Goal: Communication & Community: Ask a question

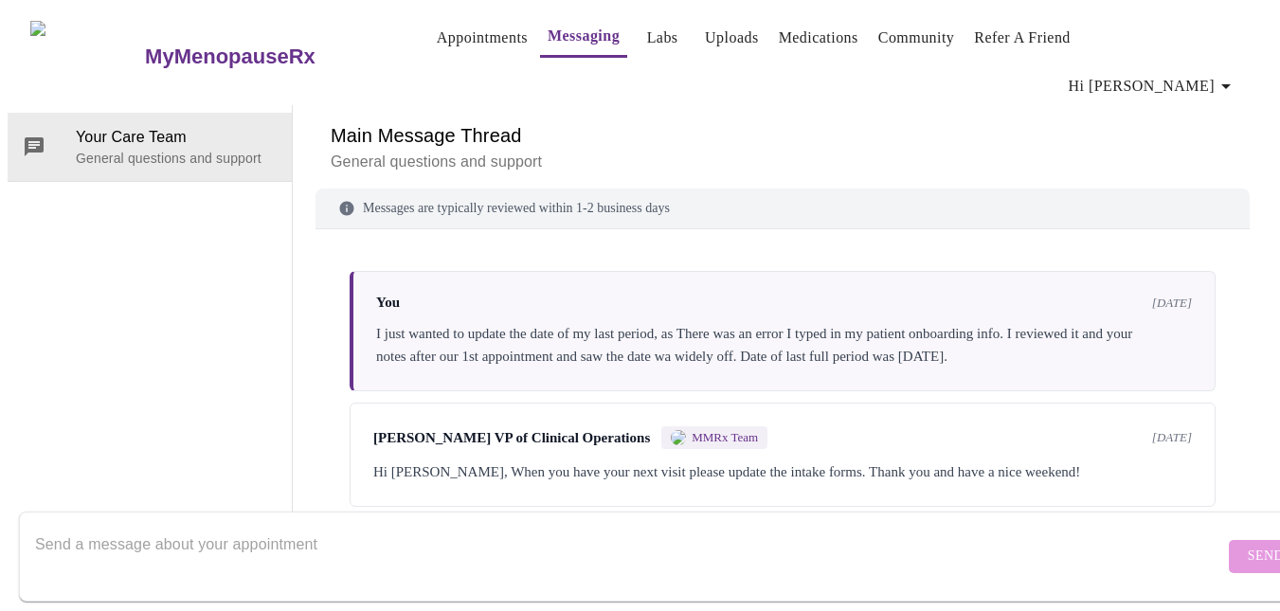
scroll to position [695, 0]
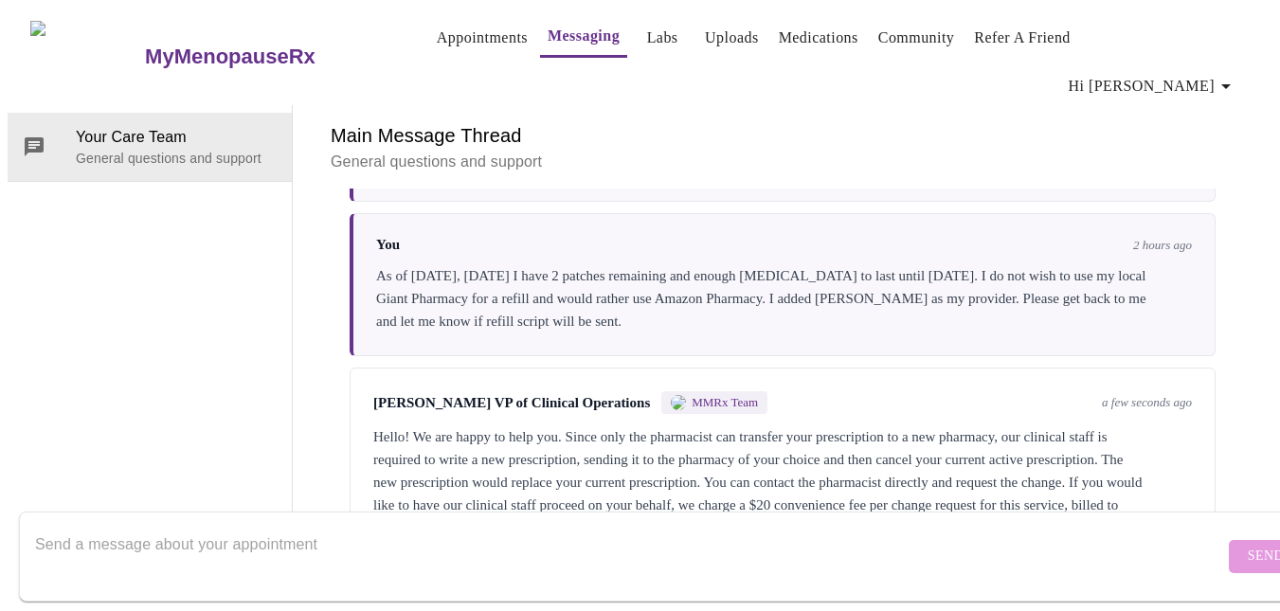
click at [387, 531] on textarea "Send a message about your appointment" at bounding box center [629, 556] width 1189 height 61
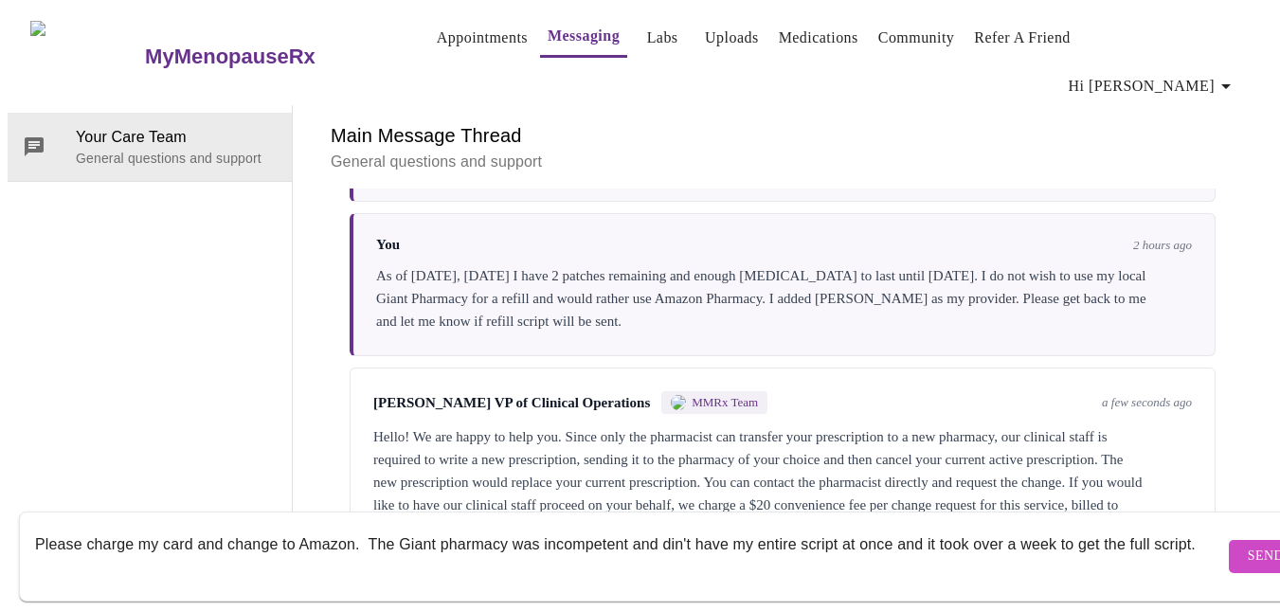
click at [673, 526] on textarea "Please charge my card and change to Amazon. The Giant pharmacy was incompetent …" at bounding box center [629, 556] width 1189 height 61
click at [114, 552] on textarea "Please charge my card and change to Amazon. The Giant pharmacy was incompetent …" at bounding box center [629, 556] width 1189 height 61
click at [524, 528] on textarea "Please charge my card and change to Amazon. The Giant pharmacy was incompetent …" at bounding box center [629, 556] width 1189 height 61
drag, startPoint x: 101, startPoint y: 546, endPoint x: 117, endPoint y: 544, distance: 15.3
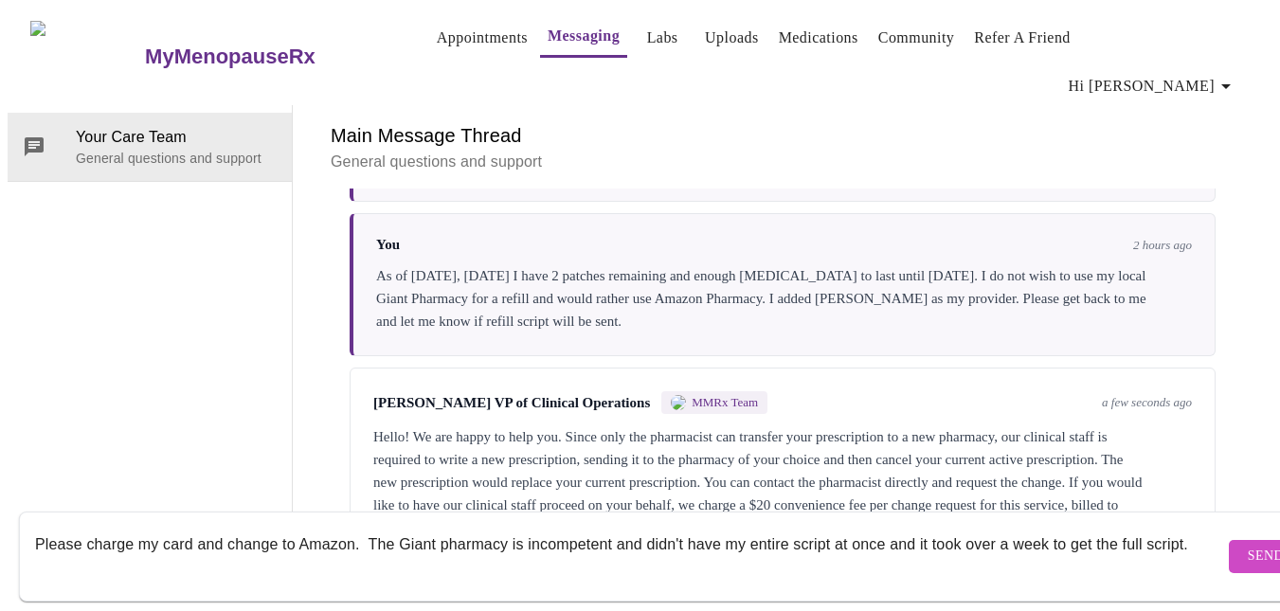
click at [101, 547] on textarea "Please charge my card and change to Amazon. The Giant pharmacy is incompetent a…" at bounding box center [629, 556] width 1189 height 61
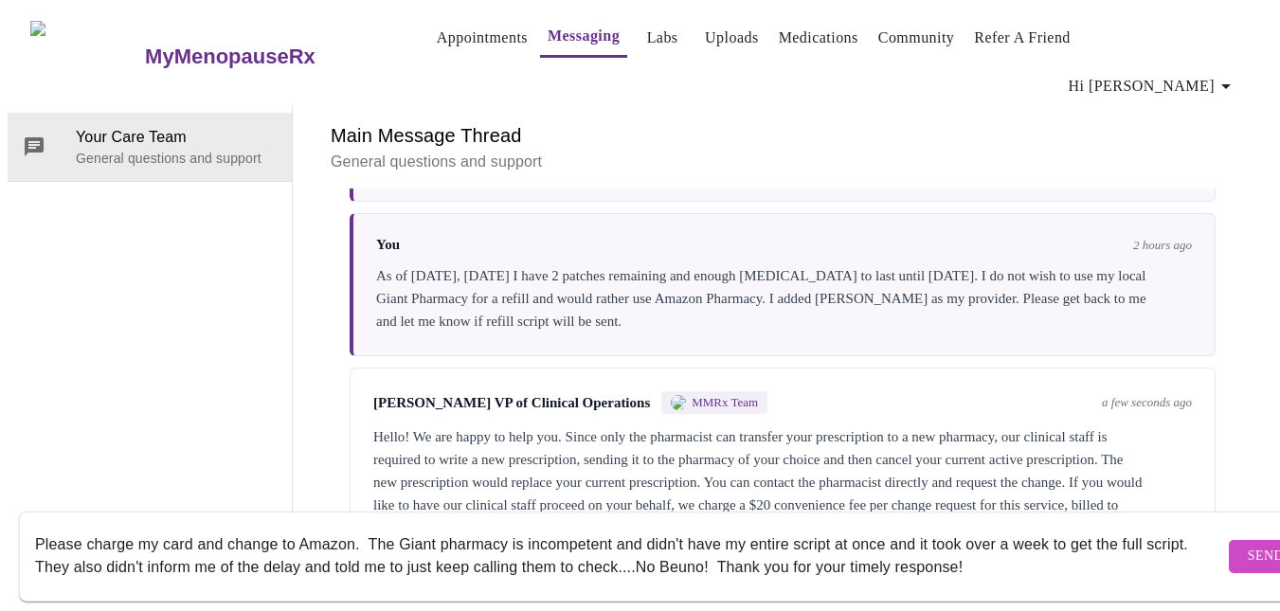
type textarea "Please charge my card and change to Amazon. The Giant pharmacy is incompetent a…"
click at [1248, 545] on span "Send" at bounding box center [1266, 557] width 36 height 24
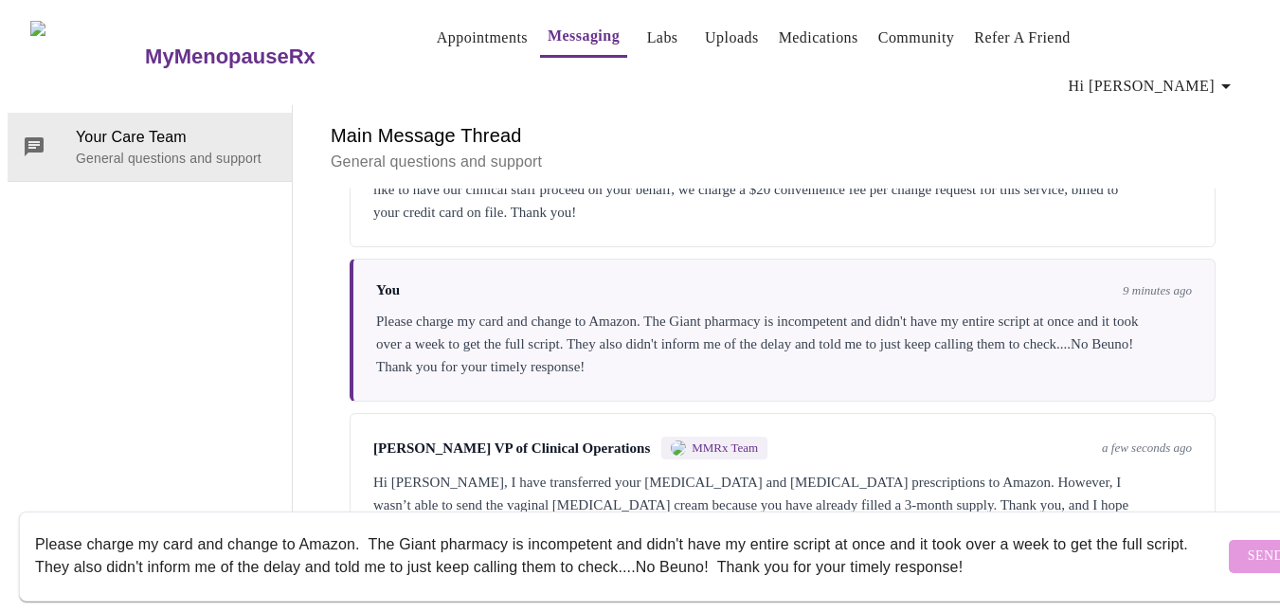
scroll to position [997, 0]
click at [212, 526] on textarea "Please charge my card and change to Amazon. The Giant pharmacy is incompetent a…" at bounding box center [629, 556] width 1189 height 61
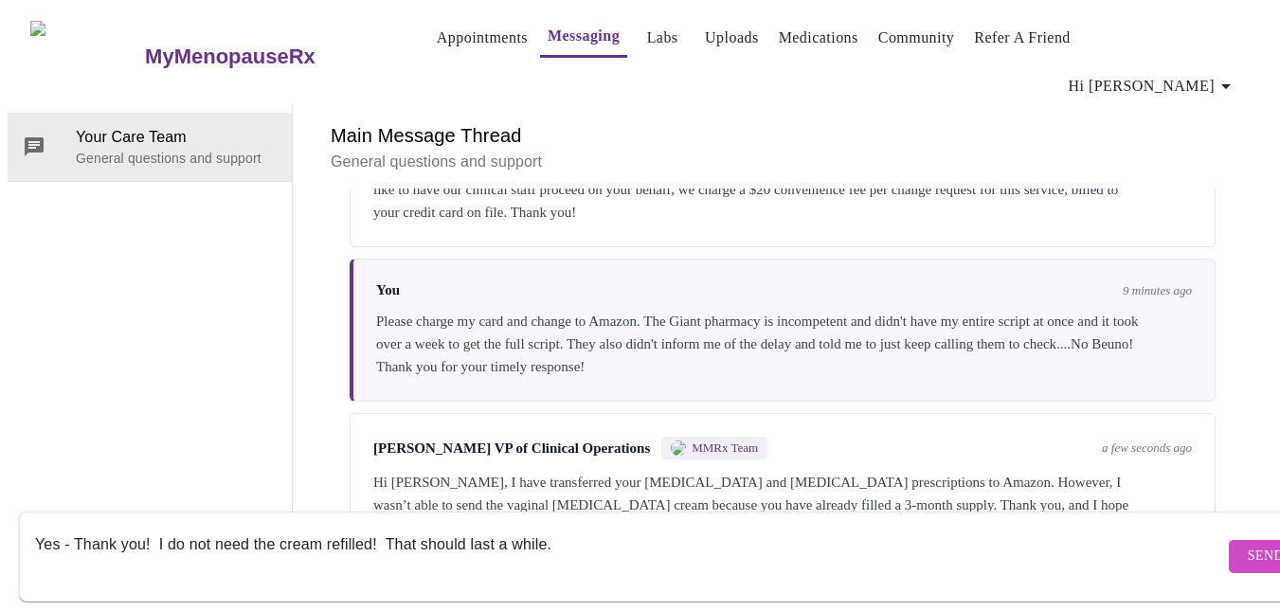
drag, startPoint x: 509, startPoint y: 528, endPoint x: 542, endPoint y: 532, distance: 33.5
click at [507, 528] on textarea "Yes - Thank you! I do not need the cream refilled! That should last a while." at bounding box center [629, 556] width 1189 height 61
type textarea "Yes - Thank you! I do not need the cream refilled! That should last awhile."
drag, startPoint x: 1197, startPoint y: 535, endPoint x: 1208, endPoint y: 531, distance: 11.1
click at [1248, 545] on span "Send" at bounding box center [1266, 557] width 36 height 24
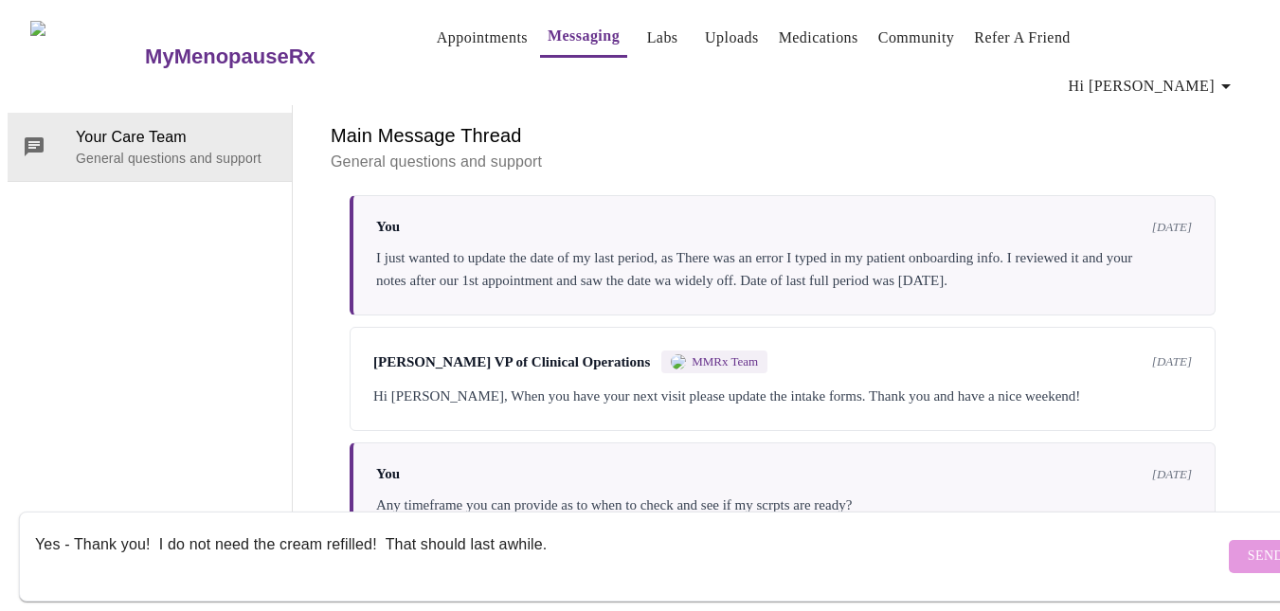
scroll to position [0, 0]
